Goal: Task Accomplishment & Management: Manage account settings

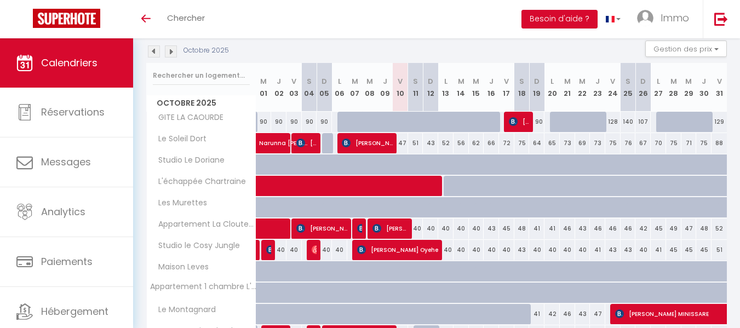
scroll to position [164, 0]
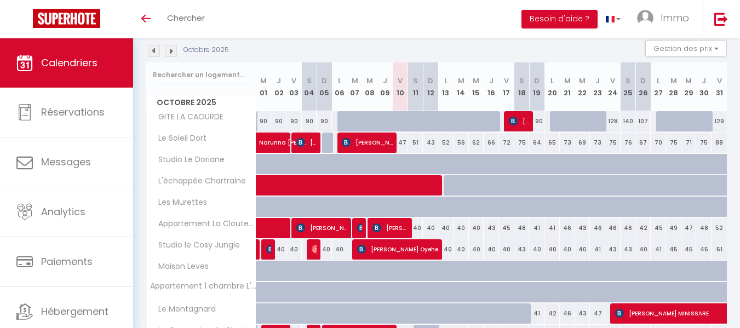
click at [538, 127] on div "90" at bounding box center [536, 121] width 15 height 20
type input "90"
type input "Dim 19 Octobre 2025"
type input "Lun 20 Octobre 2025"
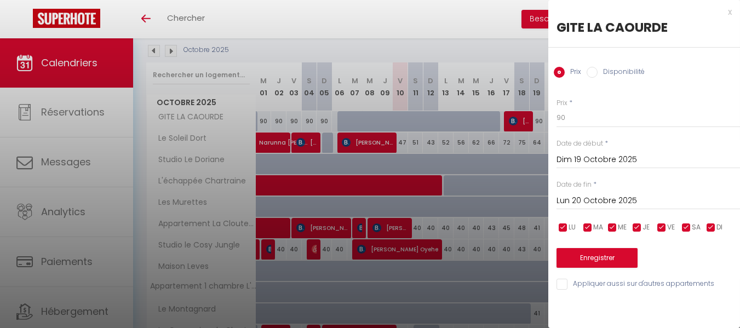
click at [592, 77] on input "Disponibilité" at bounding box center [591, 72] width 11 height 11
radio input "true"
radio input "false"
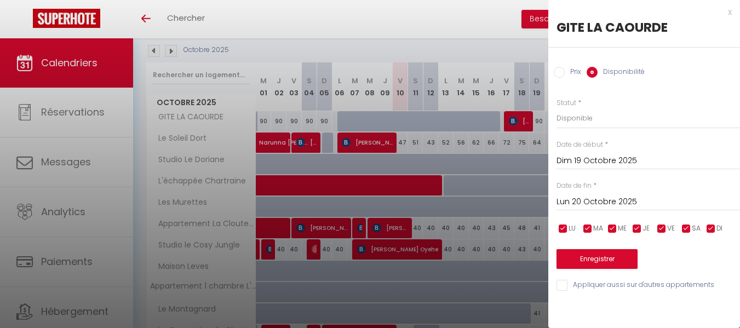
scroll to position [214, 0]
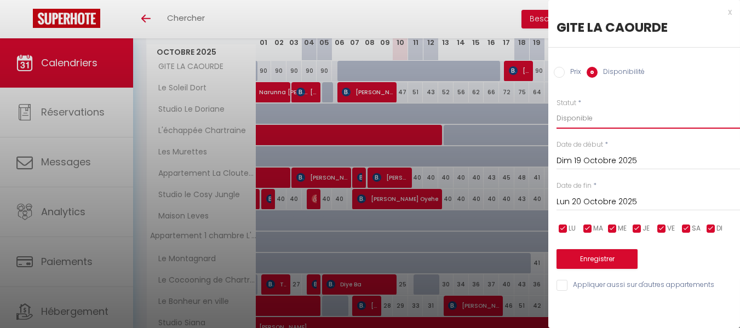
click at [604, 123] on select "Disponible Indisponible" at bounding box center [647, 118] width 183 height 21
select select "0"
click at [556, 108] on select "Disponible Indisponible" at bounding box center [647, 118] width 183 height 21
click at [591, 262] on button "Enregistrer" at bounding box center [596, 259] width 81 height 20
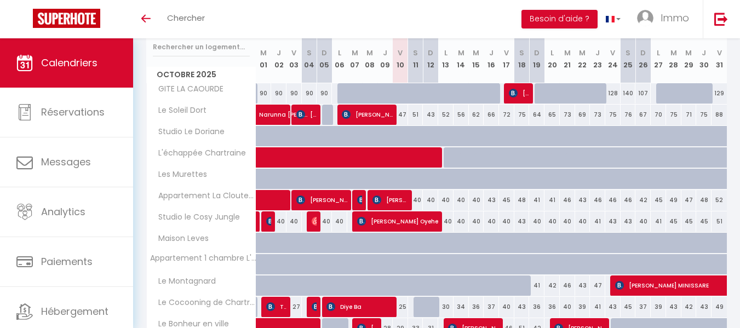
scroll to position [189, 0]
